Goal: Information Seeking & Learning: Find specific fact

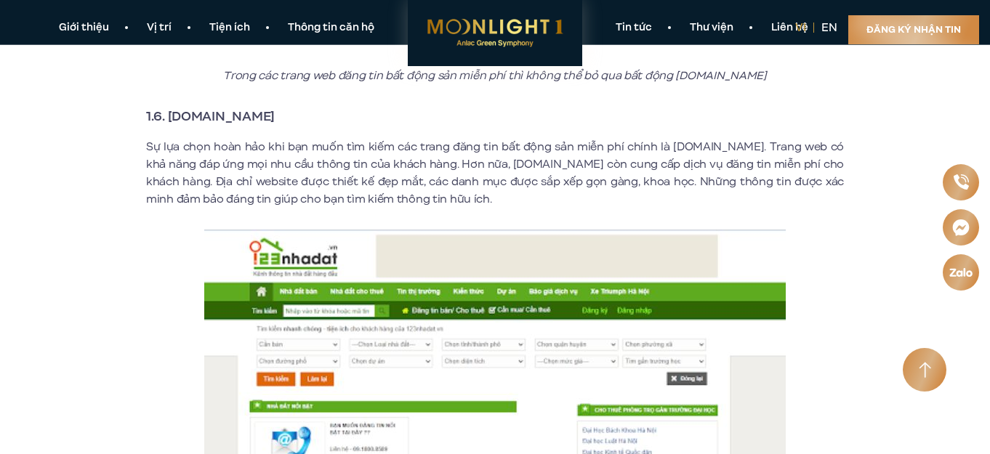
scroll to position [3092, 0]
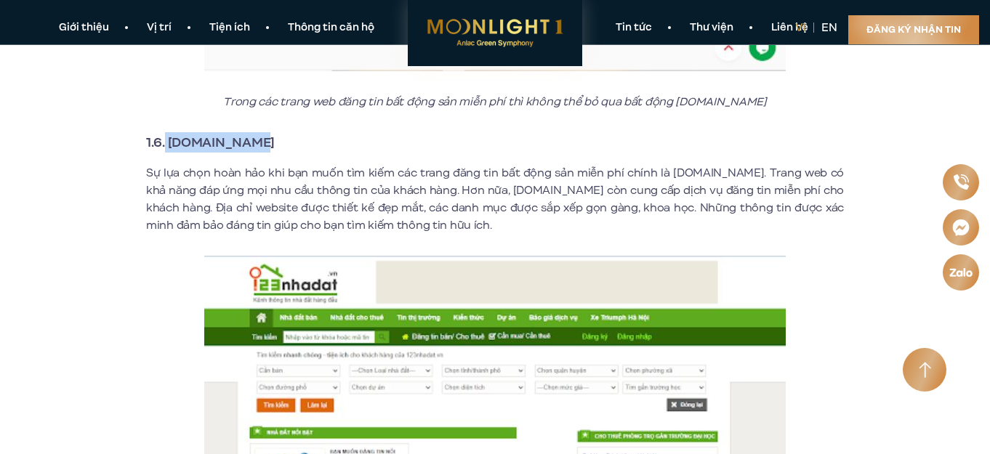
drag, startPoint x: 166, startPoint y: 124, endPoint x: 240, endPoint y: 121, distance: 73.5
click at [254, 132] on h3 "1.6. [DOMAIN_NAME]" at bounding box center [495, 142] width 698 height 20
copy strong "[DOMAIN_NAME]"
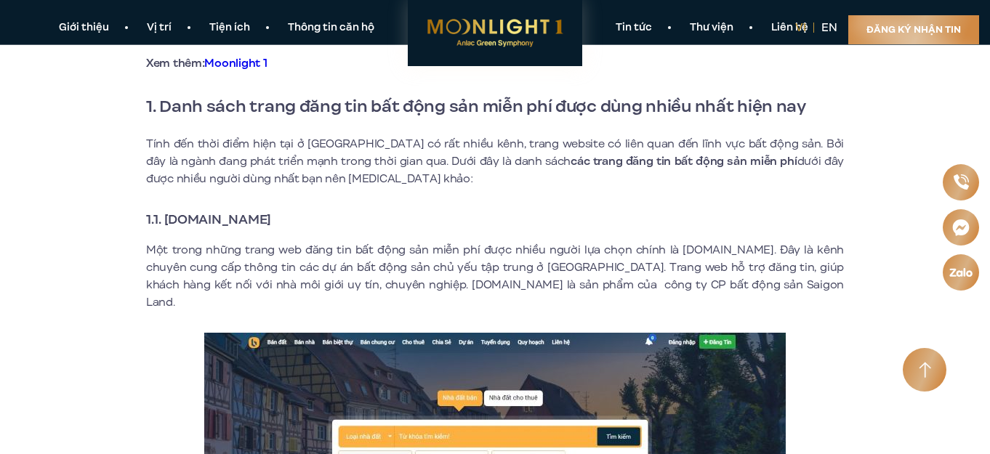
scroll to position [504, 0]
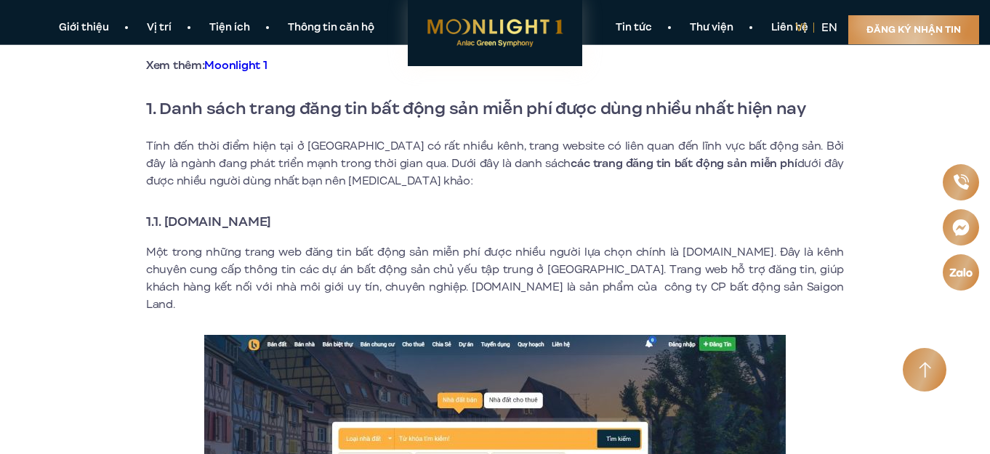
drag, startPoint x: 167, startPoint y: 215, endPoint x: 317, endPoint y: 212, distance: 149.8
click at [329, 214] on h3 "1.1. [DOMAIN_NAME]" at bounding box center [495, 222] width 698 height 20
copy strong "[DOMAIN_NAME]"
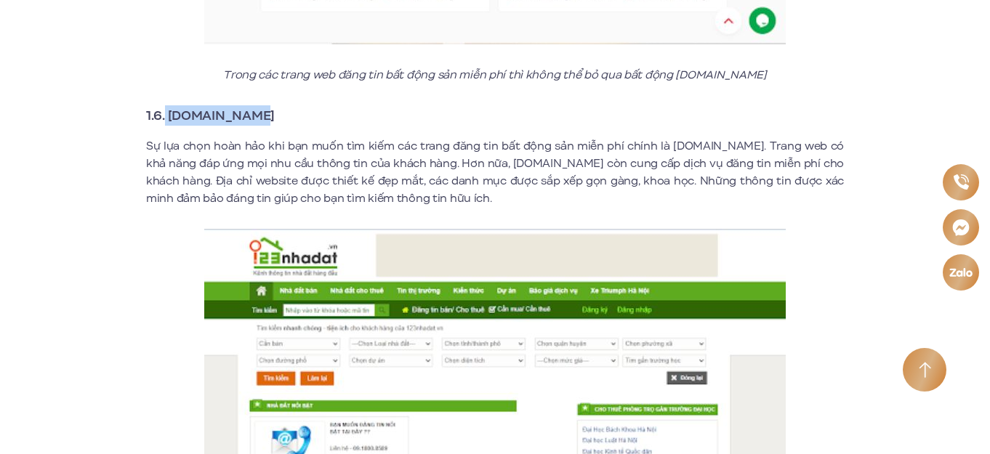
scroll to position [3121, 0]
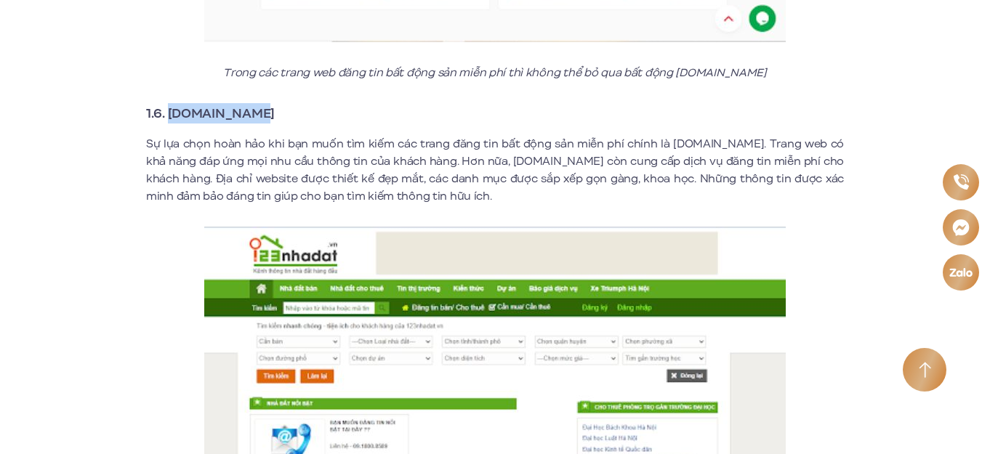
drag, startPoint x: 169, startPoint y: 99, endPoint x: 294, endPoint y: 95, distance: 124.4
click at [294, 103] on h3 "1.6. [DOMAIN_NAME]" at bounding box center [495, 113] width 698 height 20
copy strong "[DOMAIN_NAME]"
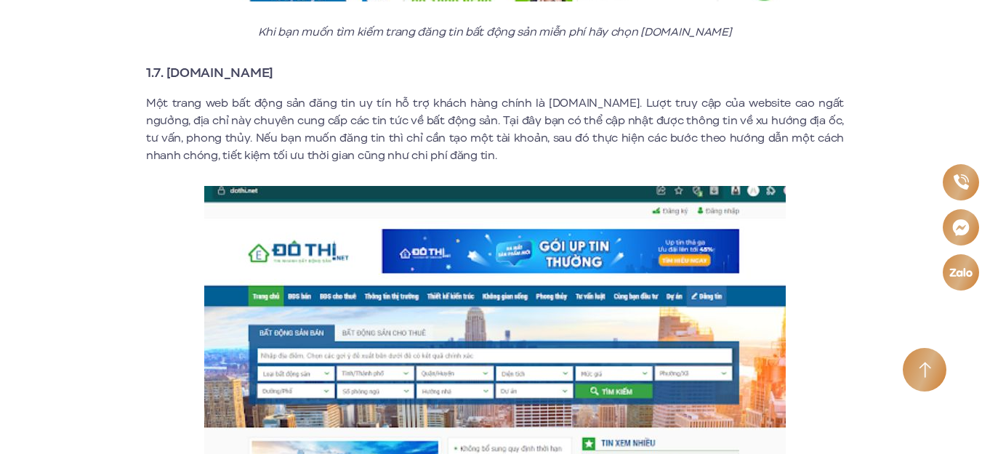
scroll to position [3644, 0]
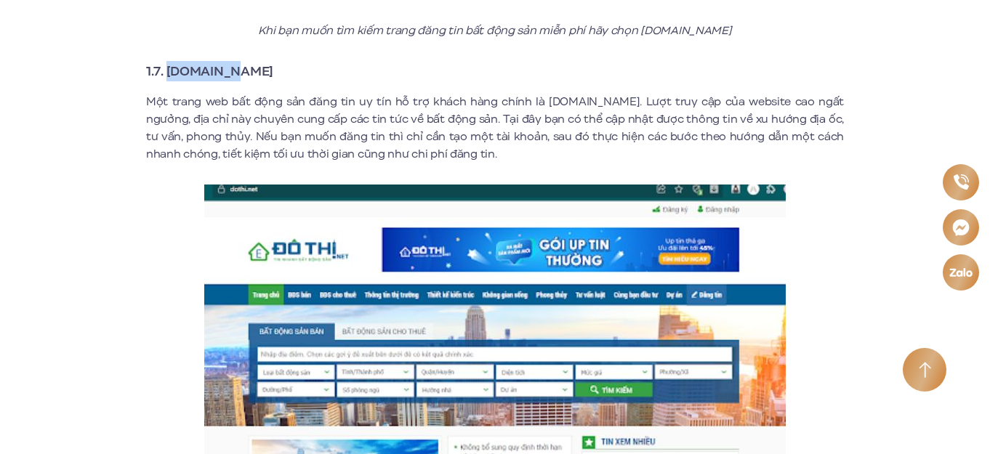
drag, startPoint x: 169, startPoint y: 54, endPoint x: 253, endPoint y: 63, distance: 84.8
click at [253, 63] on h3 "1.7. [DOMAIN_NAME]" at bounding box center [495, 71] width 698 height 20
copy strong "[DOMAIN_NAME]"
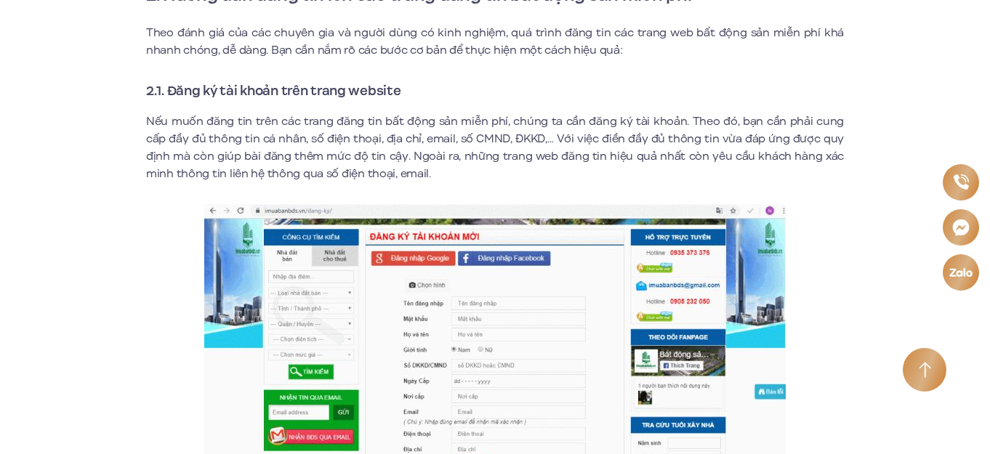
scroll to position [5796, 0]
